Goal: Task Accomplishment & Management: Complete application form

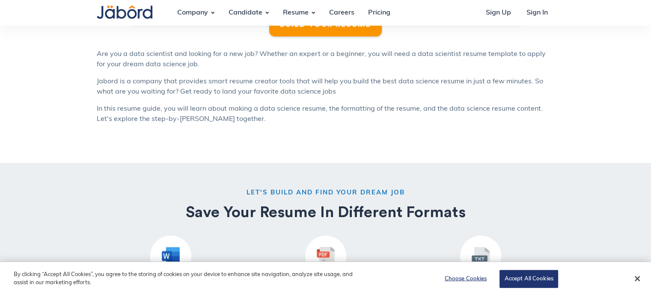
scroll to position [702, 0]
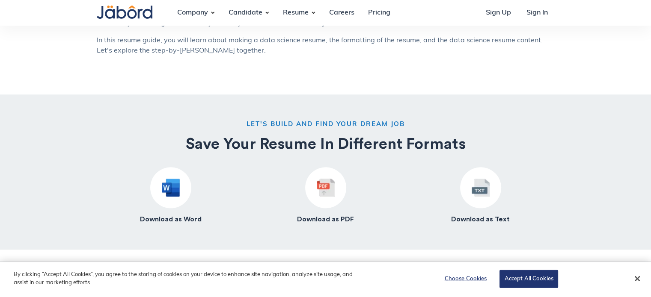
click at [325, 193] on img at bounding box center [326, 188] width 18 height 18
click at [319, 222] on h4 "Download as PDF" at bounding box center [325, 219] width 57 height 9
click at [518, 279] on button "Accept All Cookies" at bounding box center [528, 279] width 58 height 18
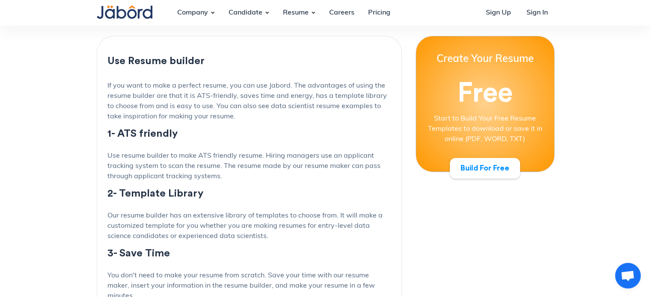
scroll to position [2106, 0]
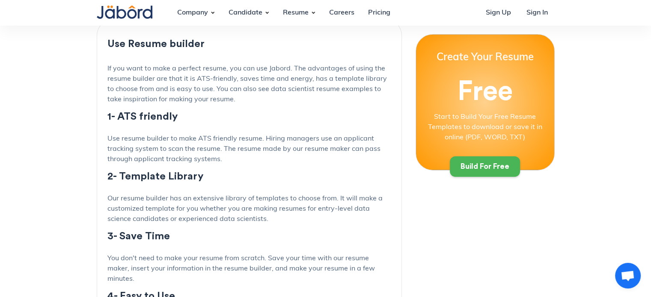
click at [465, 167] on div "Build For Free" at bounding box center [484, 167] width 49 height 10
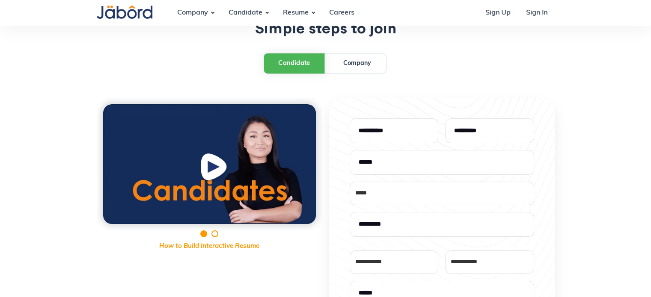
select select "*"
type input "*******"
